Goal: Check status: Check status

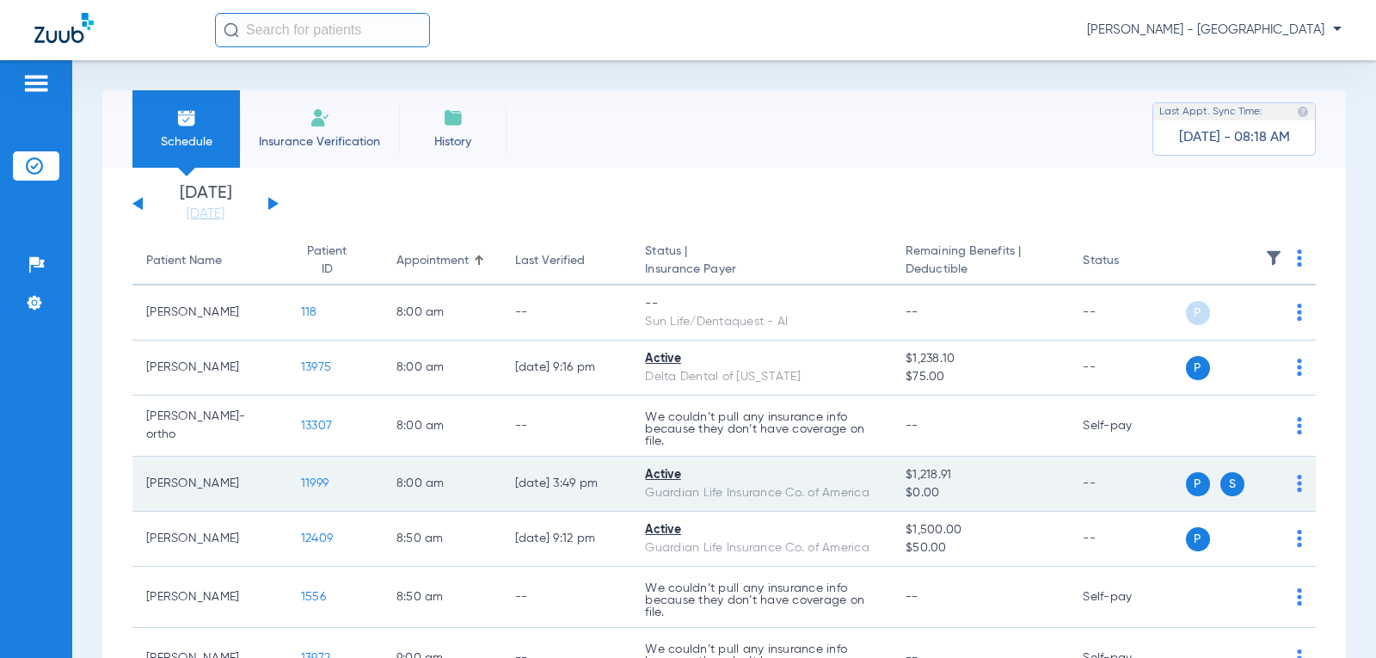
click at [301, 483] on span "11999" at bounding box center [315, 483] width 28 height 12
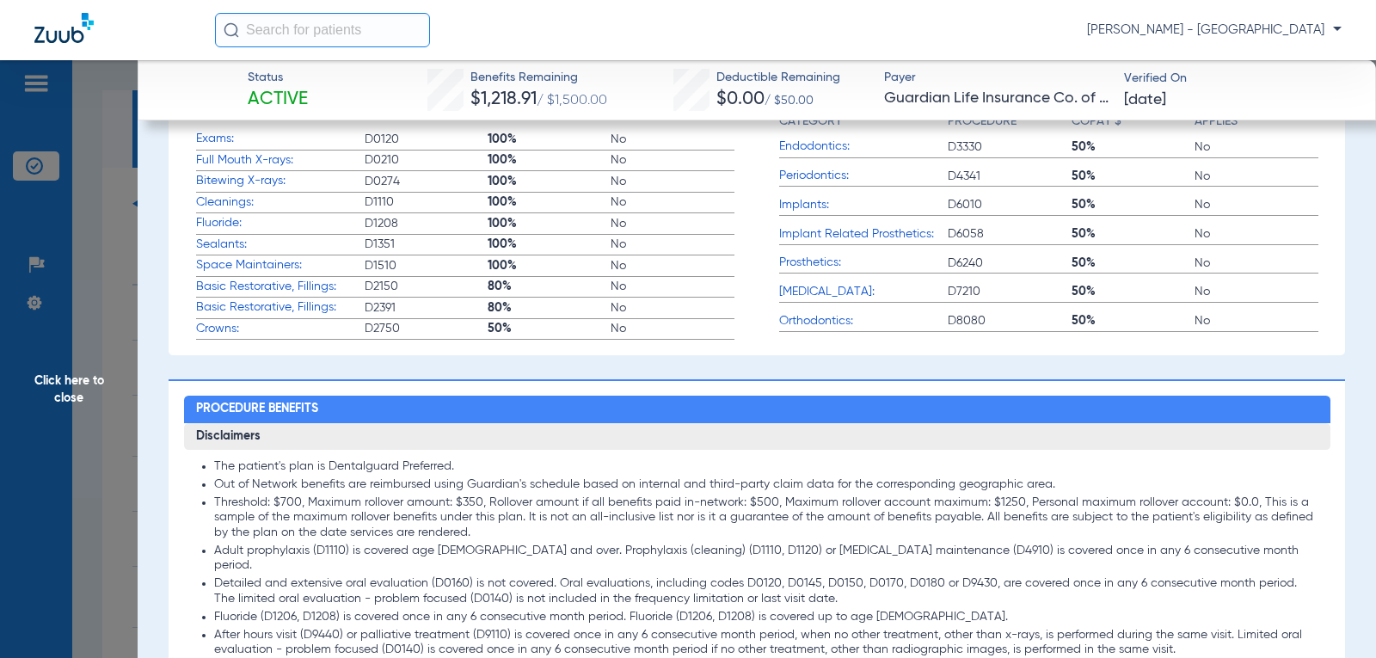
scroll to position [586, 0]
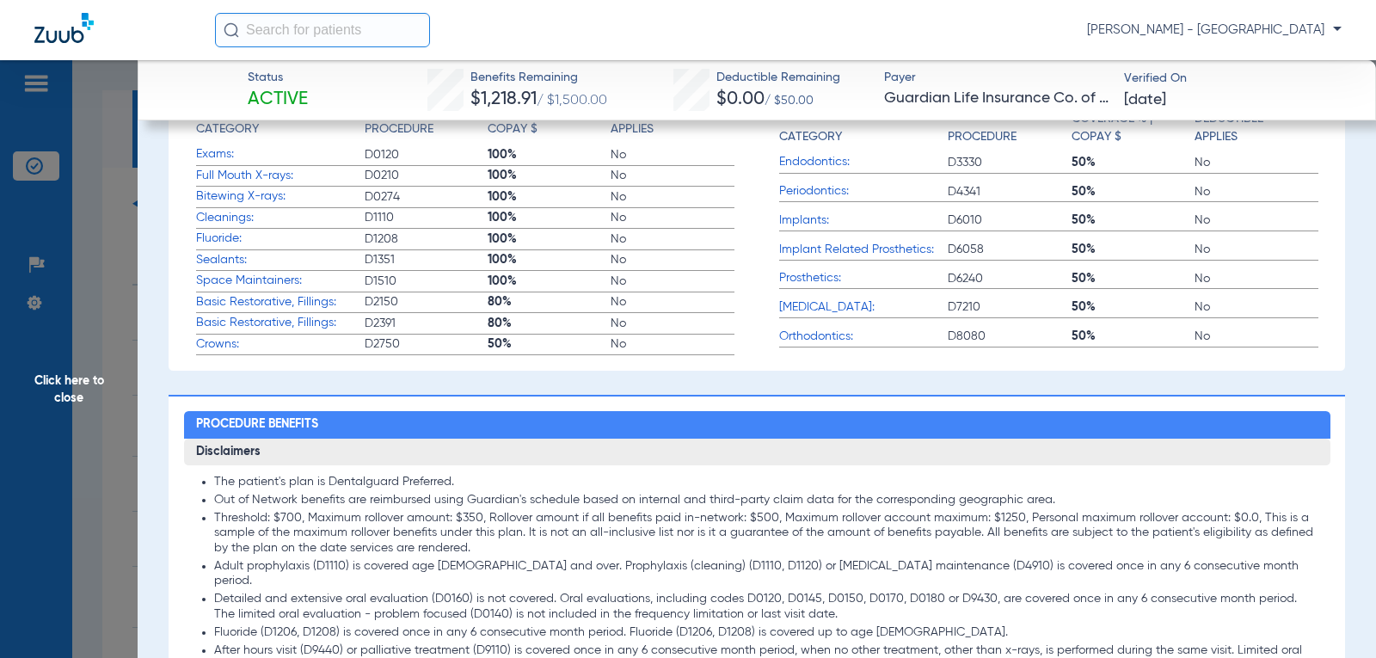
click at [73, 389] on span "Click here to close" at bounding box center [69, 389] width 138 height 658
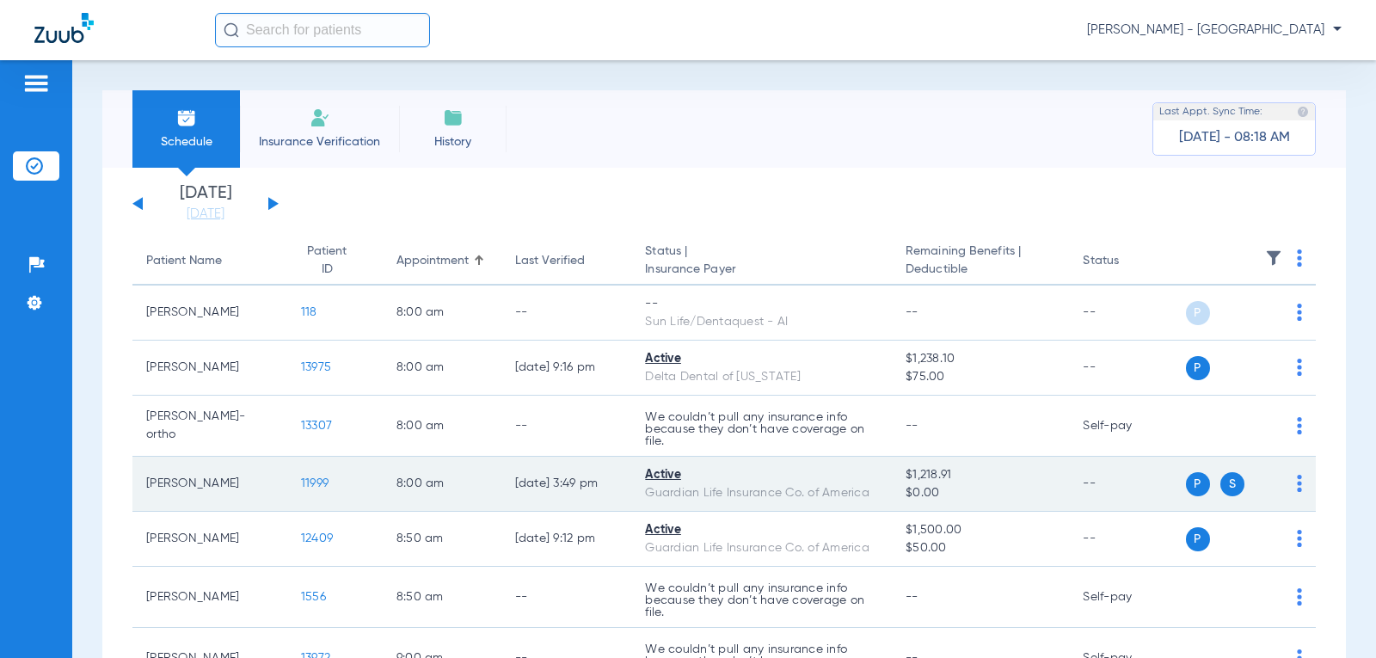
click at [1221, 487] on span "S" at bounding box center [1233, 484] width 24 height 24
click at [308, 480] on span "11999" at bounding box center [315, 483] width 28 height 12
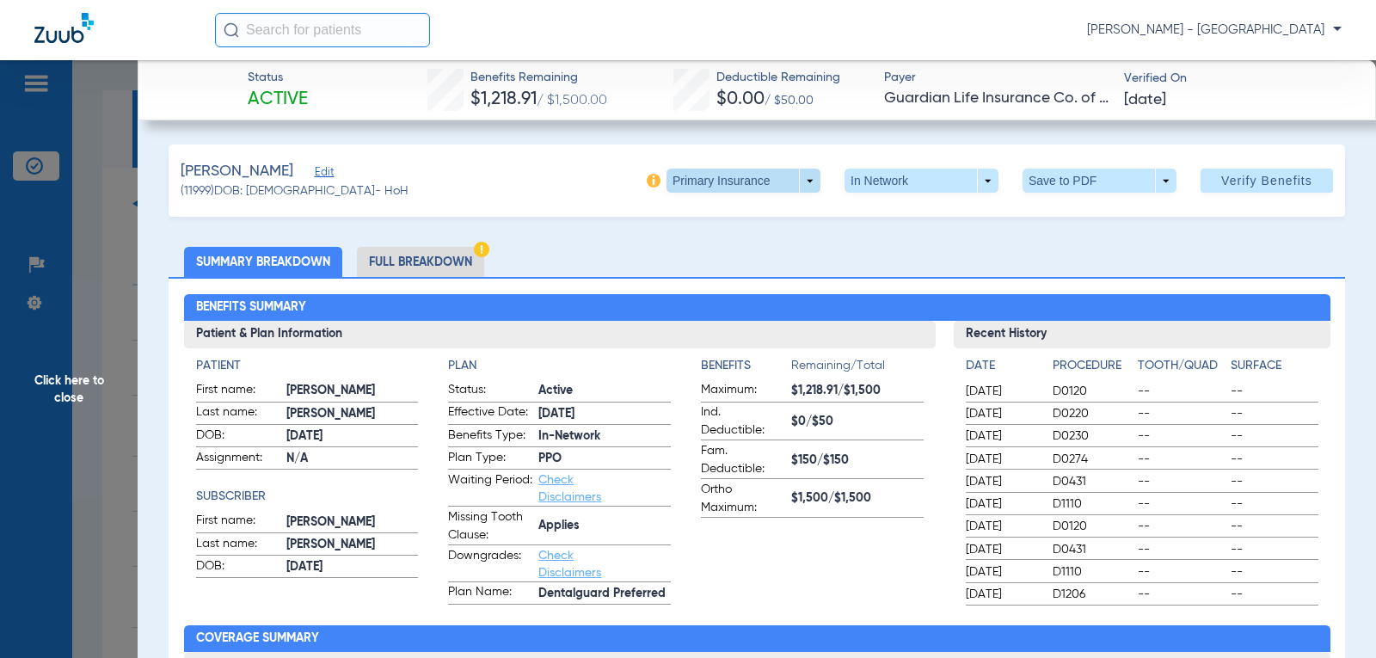
click at [795, 185] on span at bounding box center [744, 181] width 154 height 24
click at [761, 247] on span "Secondary Insurance" at bounding box center [725, 249] width 114 height 12
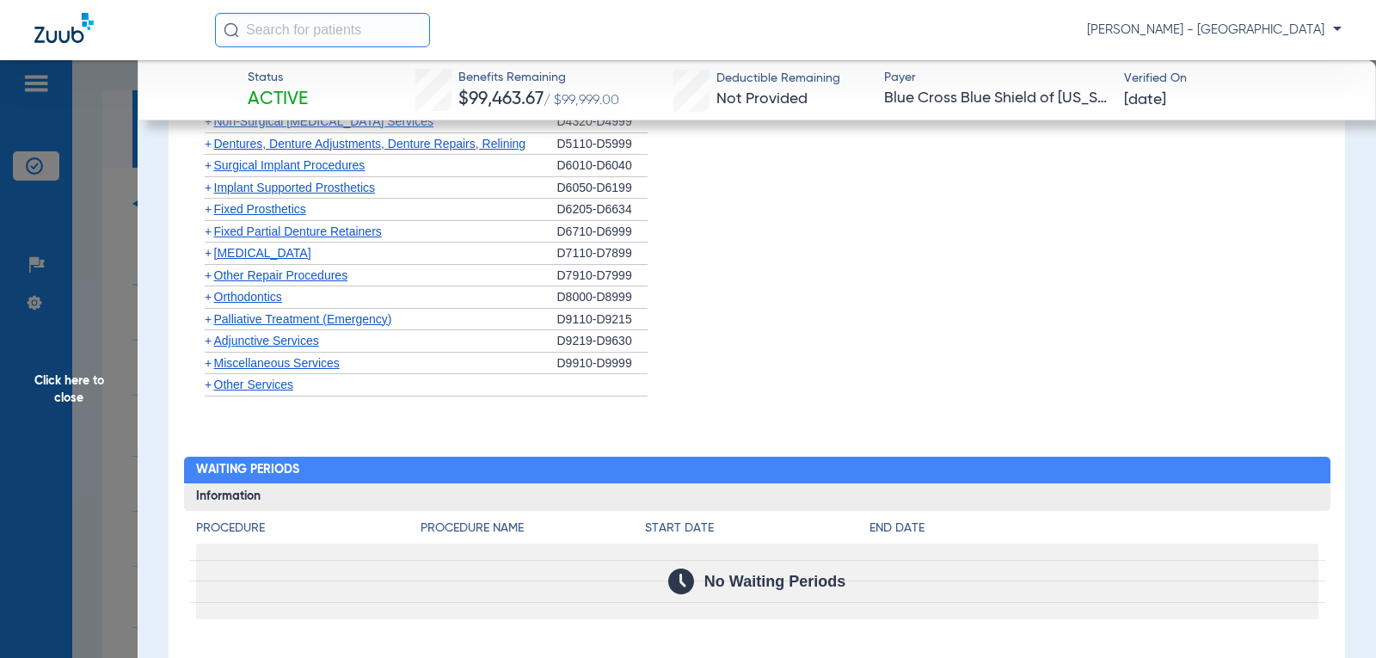
scroll to position [1197, 0]
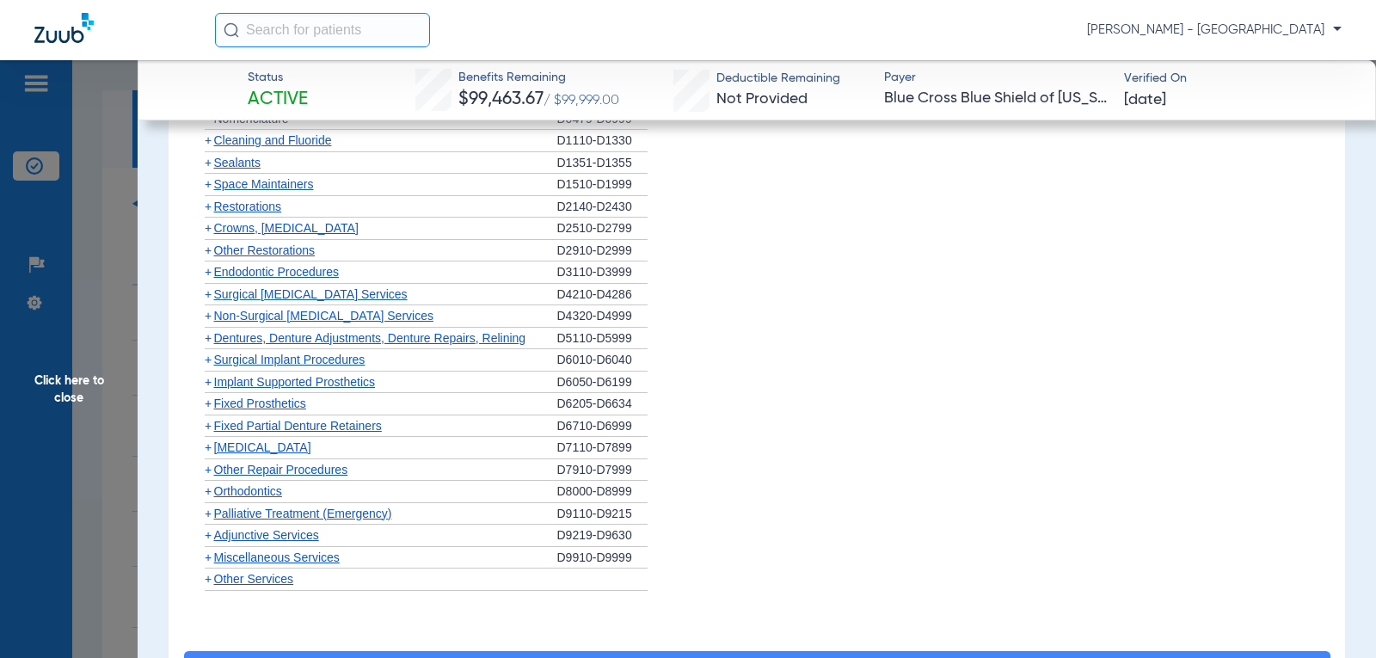
click at [282, 558] on span "Miscellaneous Services" at bounding box center [277, 558] width 126 height 14
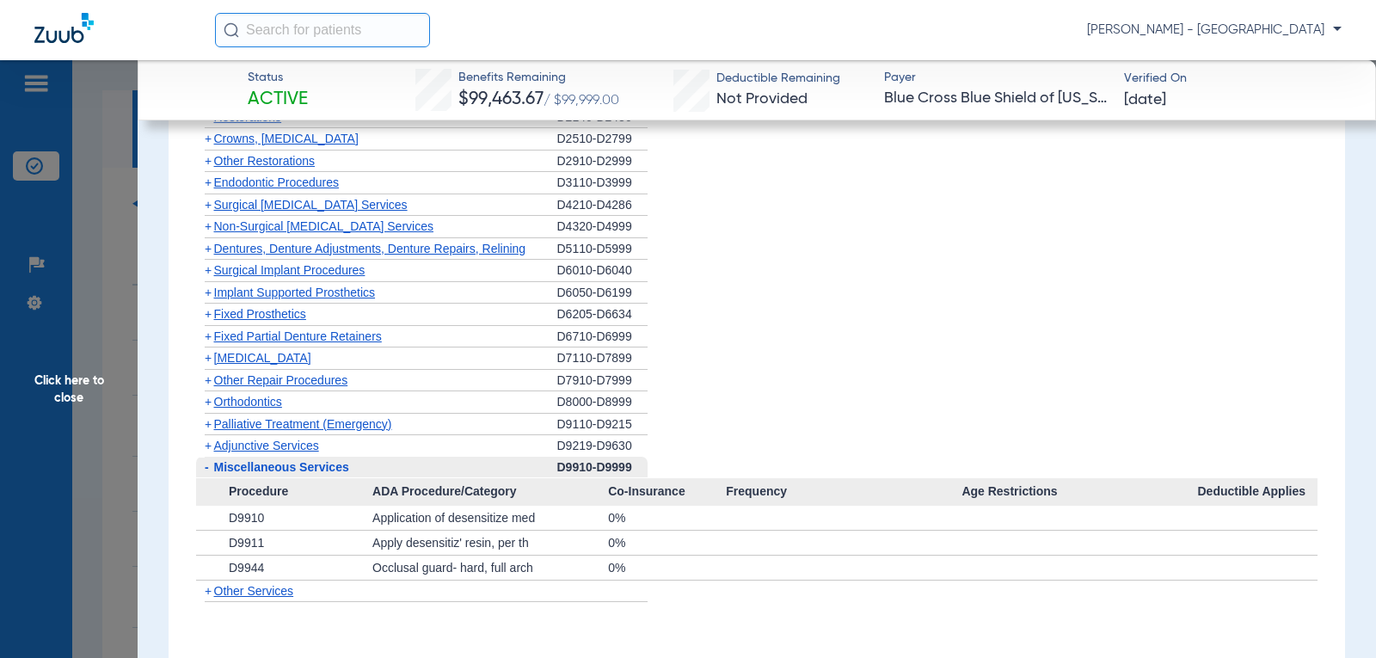
scroll to position [1369, 0]
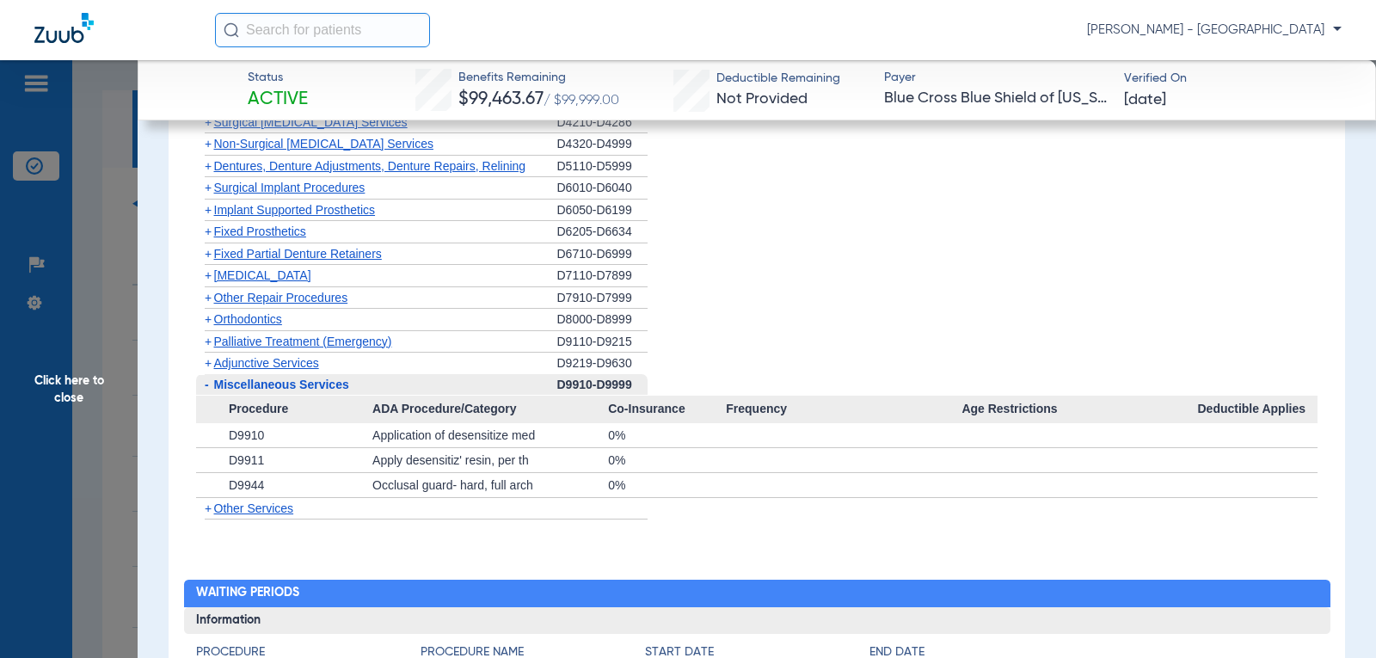
click at [85, 383] on span "Click here to close" at bounding box center [69, 389] width 138 height 658
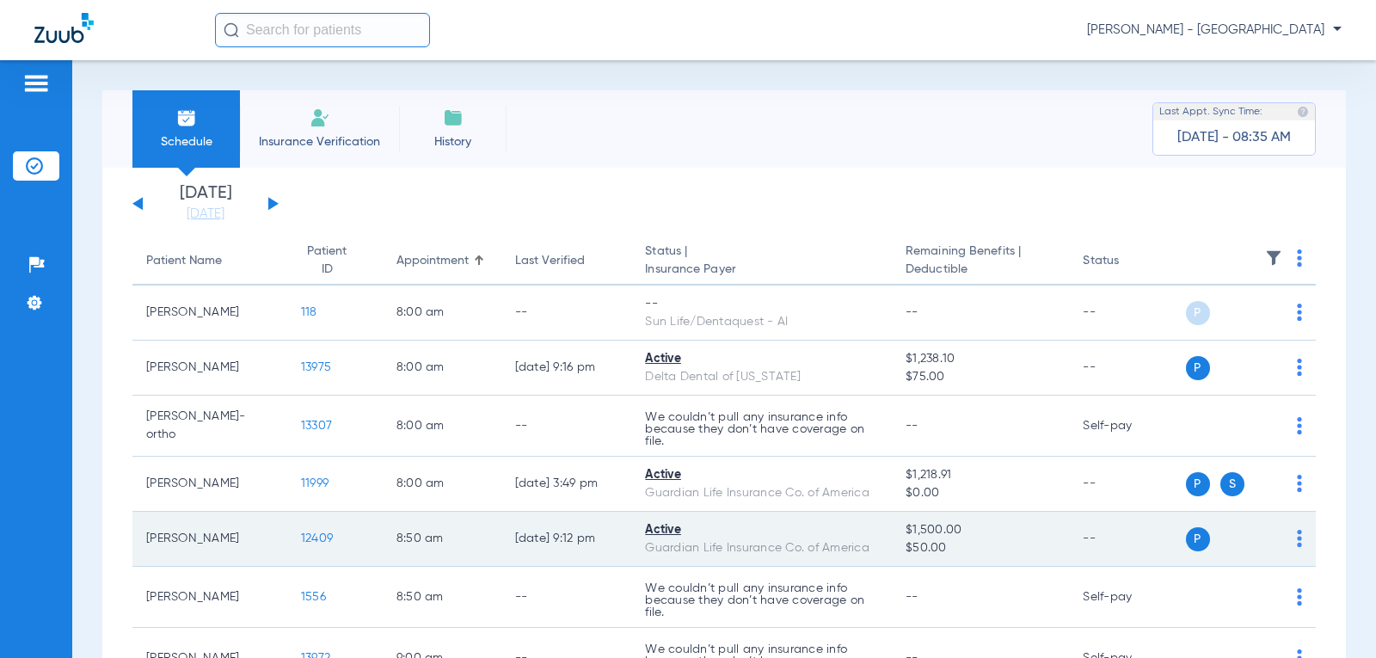
click at [305, 539] on span "12409" at bounding box center [317, 538] width 32 height 12
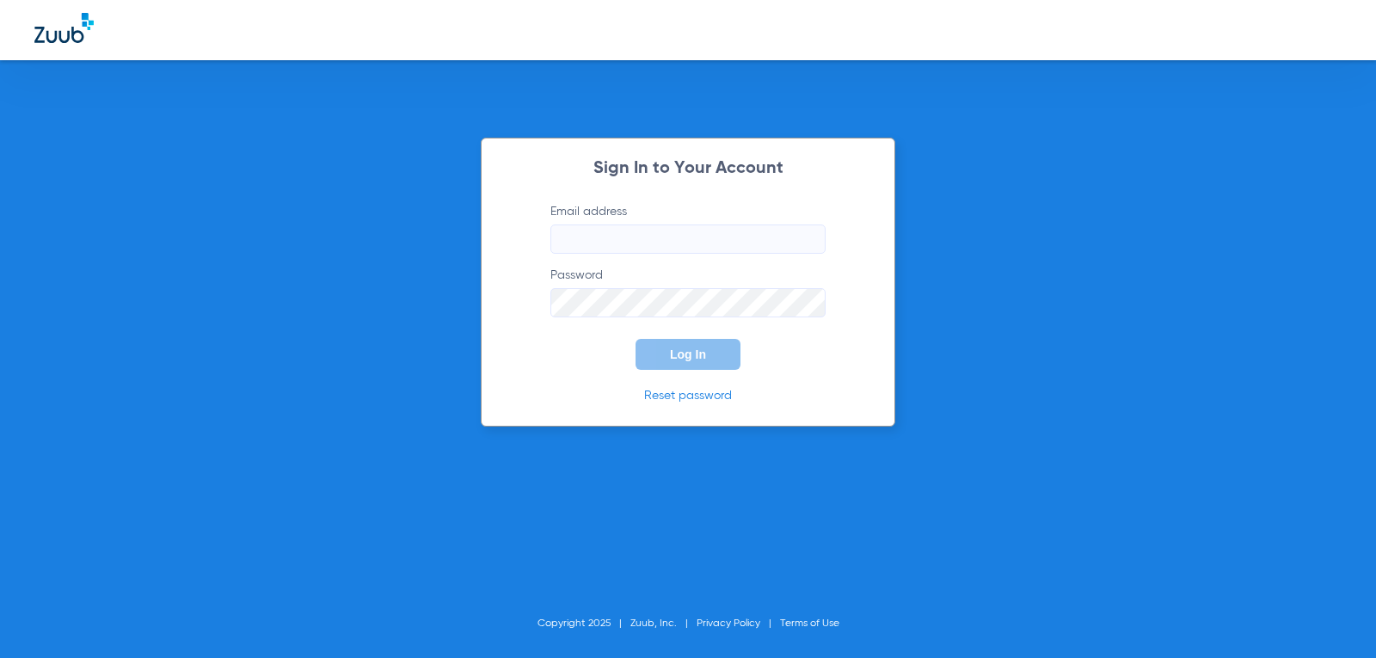
type input "[EMAIL_ADDRESS][DOMAIN_NAME]"
click at [686, 360] on span "Log In" at bounding box center [688, 355] width 36 height 14
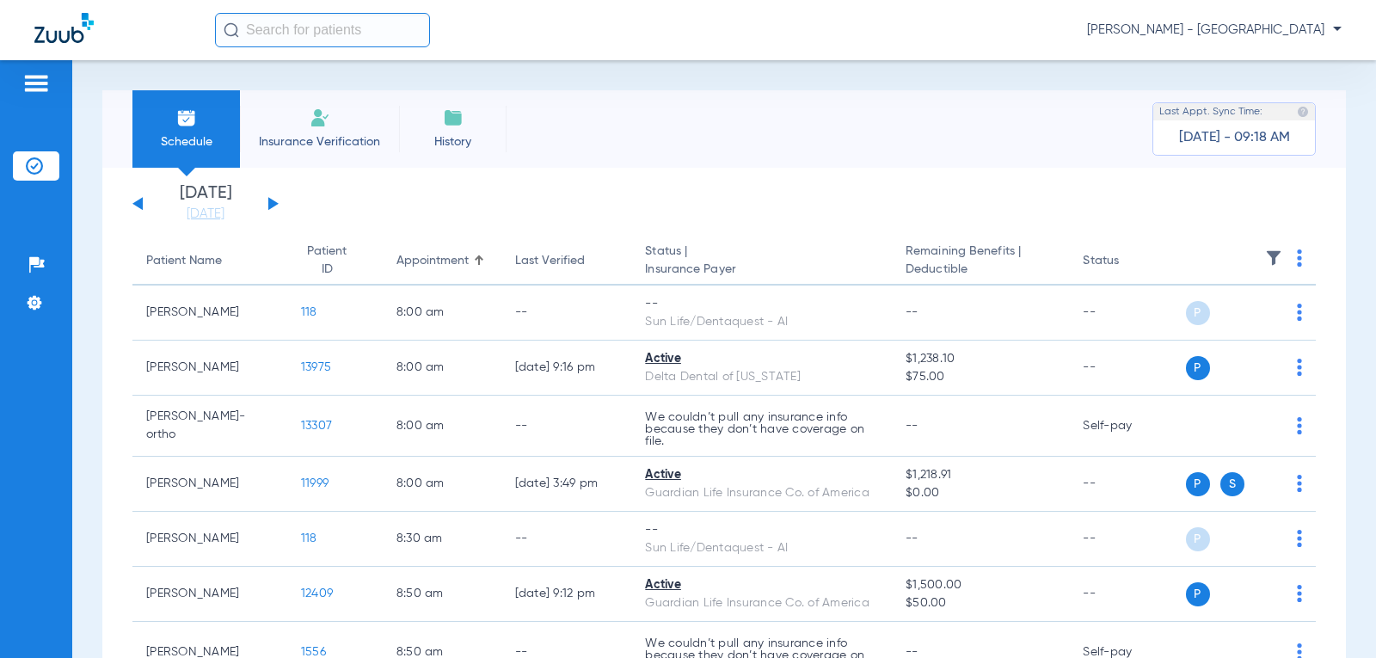
click at [268, 200] on div "[DATE] [DATE] [DATE] [DATE] [DATE] [DATE] [DATE] [DATE] [DATE] [DATE] [DATE] [D…" at bounding box center [205, 204] width 146 height 38
click at [270, 200] on button at bounding box center [273, 203] width 10 height 13
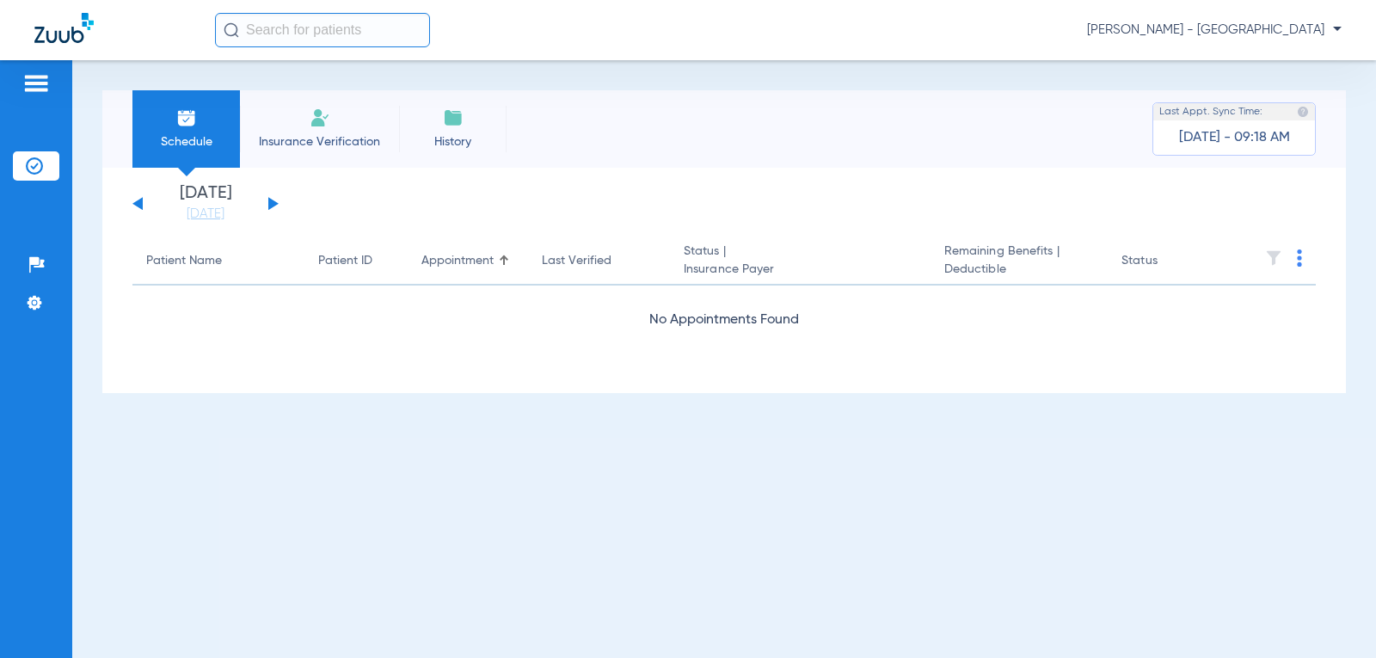
click at [273, 200] on button at bounding box center [273, 203] width 10 height 13
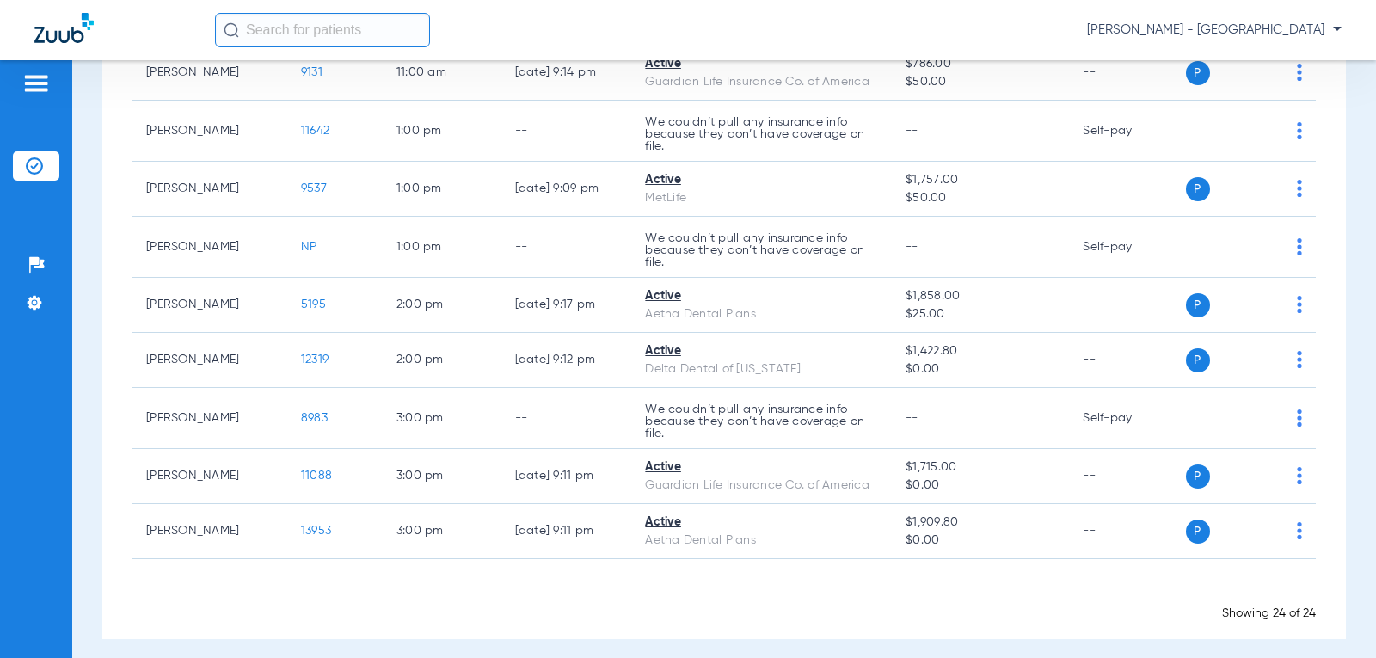
scroll to position [1113, 0]
